Goal: Information Seeking & Learning: Check status

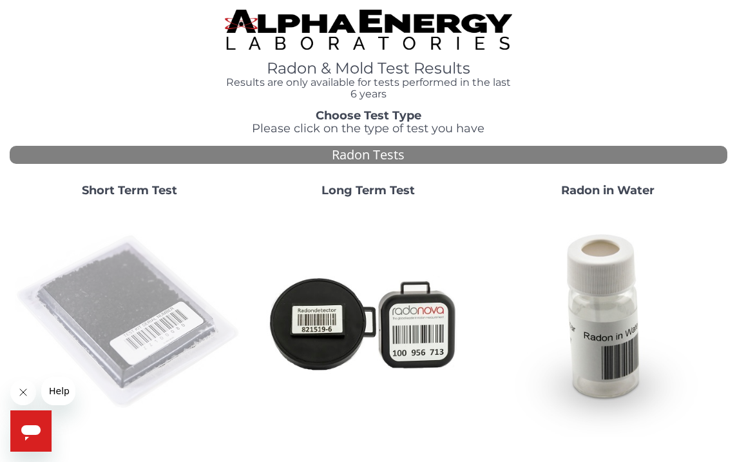
click at [143, 322] on img at bounding box center [129, 322] width 229 height 229
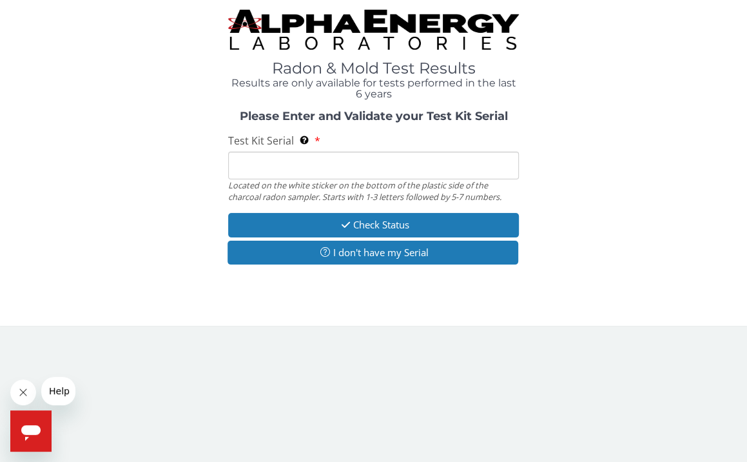
click at [269, 162] on input "Test Kit Serial Located on the white sticker on the bottom of the plastic side …" at bounding box center [373, 165] width 291 height 28
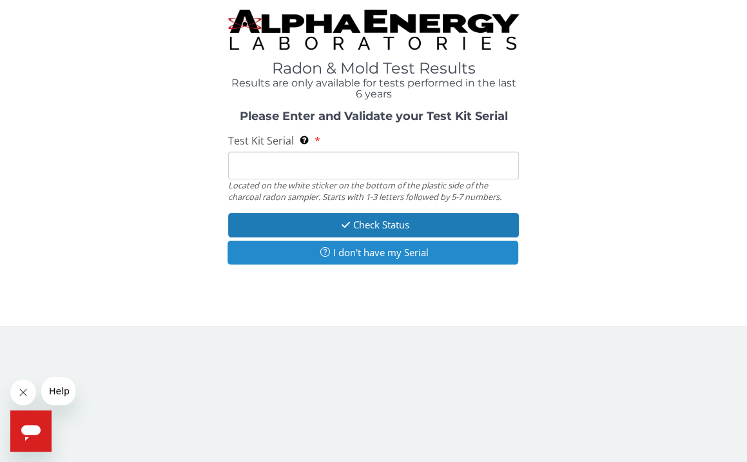
click at [385, 251] on button "I don't have my Serial" at bounding box center [373, 252] width 291 height 24
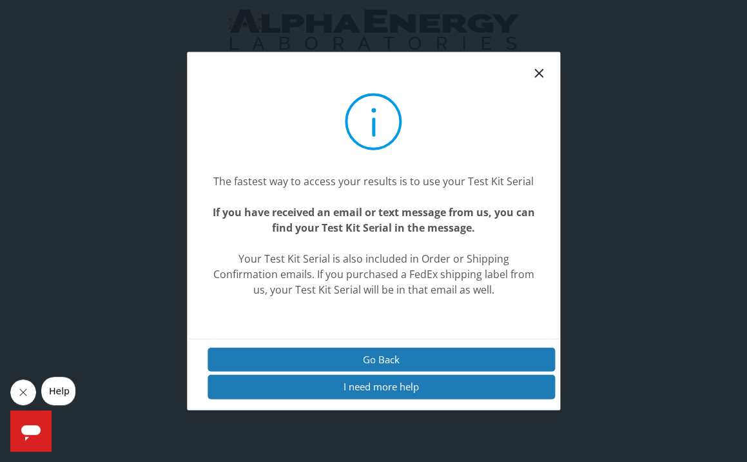
click at [344, 228] on center "If you have received an email or text message from us, you can find your Test K…" at bounding box center [374, 219] width 333 height 31
click at [300, 289] on center "Your Test Kit Serial is also included in Order or Shipping Confirmation emails.…" at bounding box center [374, 274] width 333 height 46
click at [422, 282] on center "Your Test Kit Serial is also included in Order or Shipping Confirmation emails.…" at bounding box center [374, 274] width 333 height 46
click at [307, 286] on center "Your Test Kit Serial is also included in Order or Shipping Confirmation emails.…" at bounding box center [374, 274] width 333 height 46
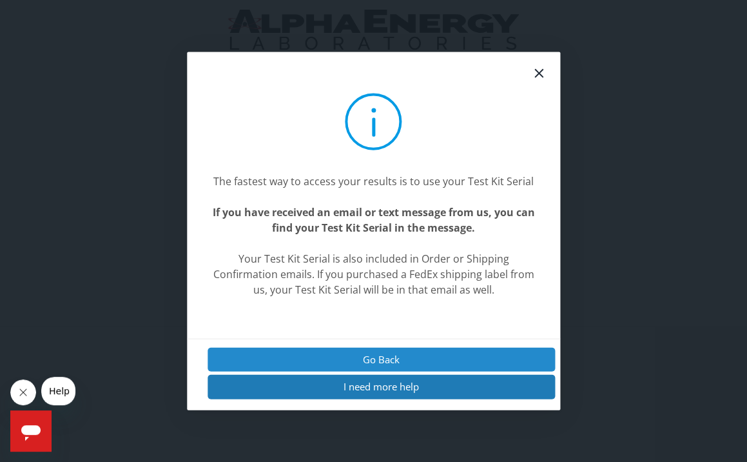
click at [382, 351] on button "Go Back" at bounding box center [382, 359] width 348 height 24
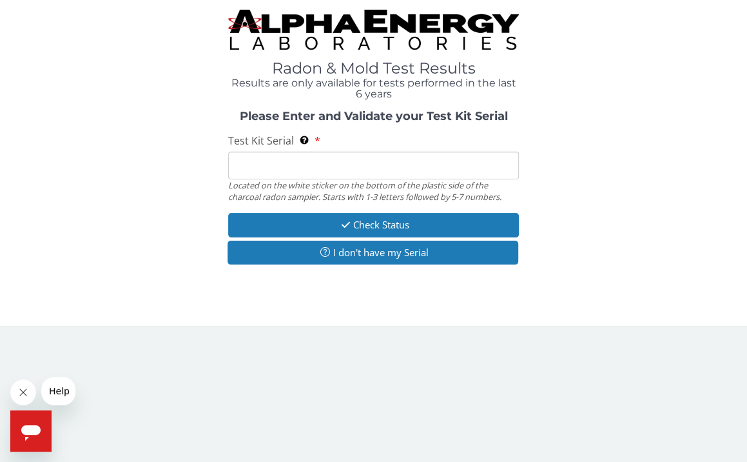
drag, startPoint x: 248, startPoint y: 162, endPoint x: 220, endPoint y: 165, distance: 27.2
click at [246, 162] on input "Test Kit Serial Located on the white sticker on the bottom of the plastic side …" at bounding box center [373, 165] width 291 height 28
click at [257, 160] on input "Test Kit Serial Located on the white sticker on the bottom of the plastic side …" at bounding box center [373, 165] width 291 height 28
paste input "FE439192"
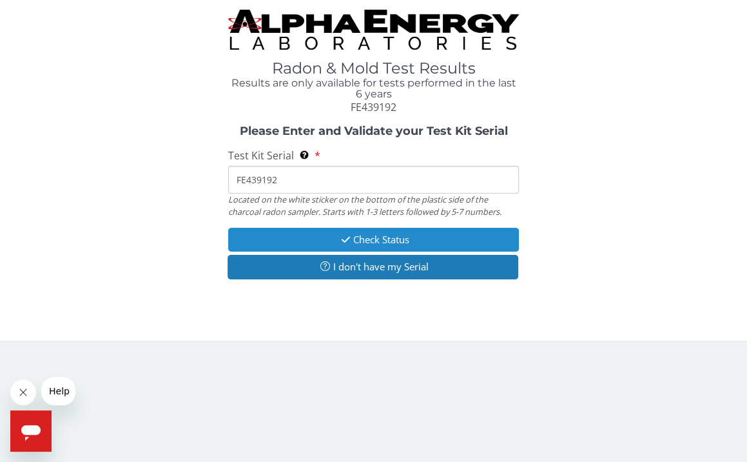
type input "FE439192"
click at [387, 237] on button "Check Status" at bounding box center [373, 240] width 291 height 24
